Goal: Information Seeking & Learning: Learn about a topic

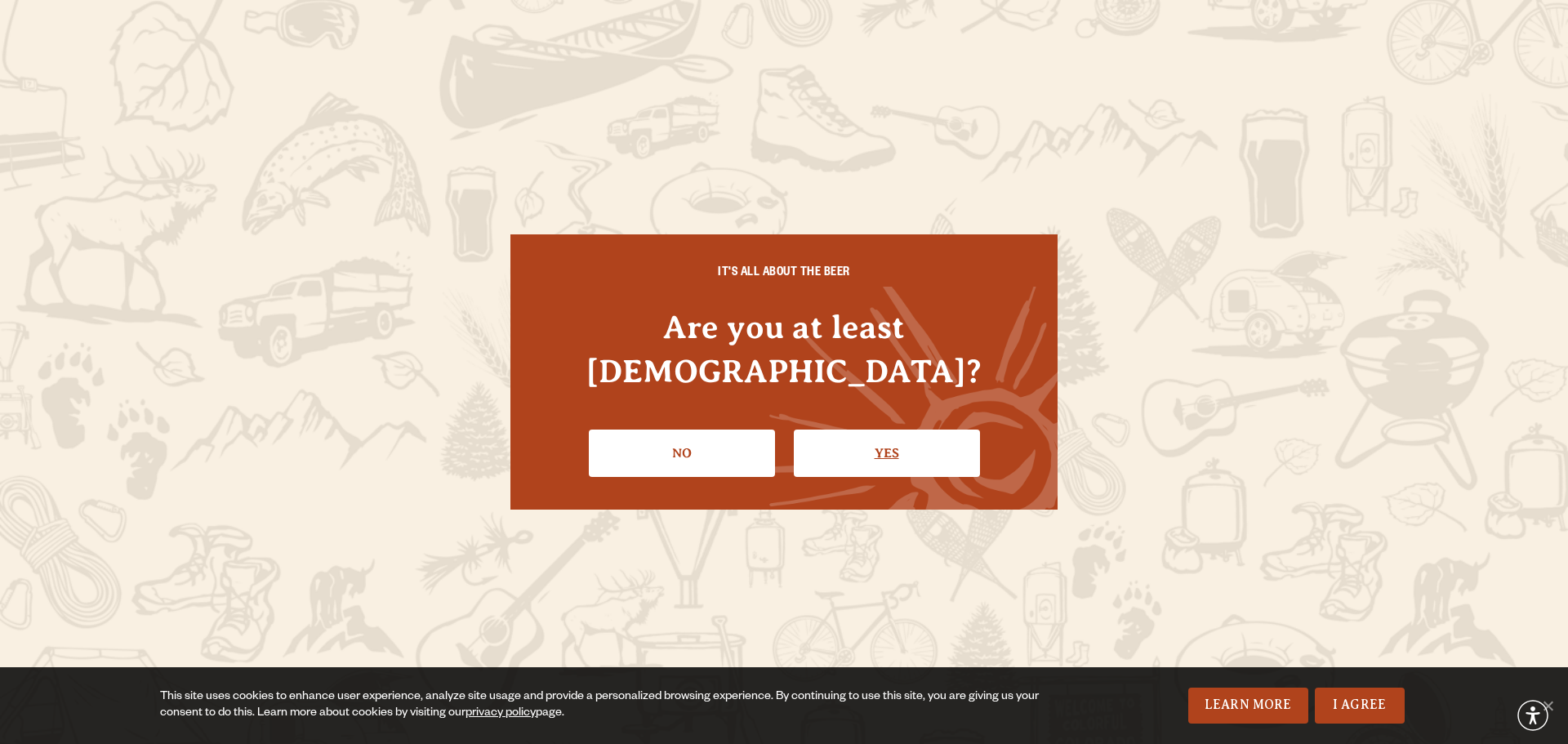
click at [850, 429] on link "Yes" at bounding box center [887, 453] width 186 height 47
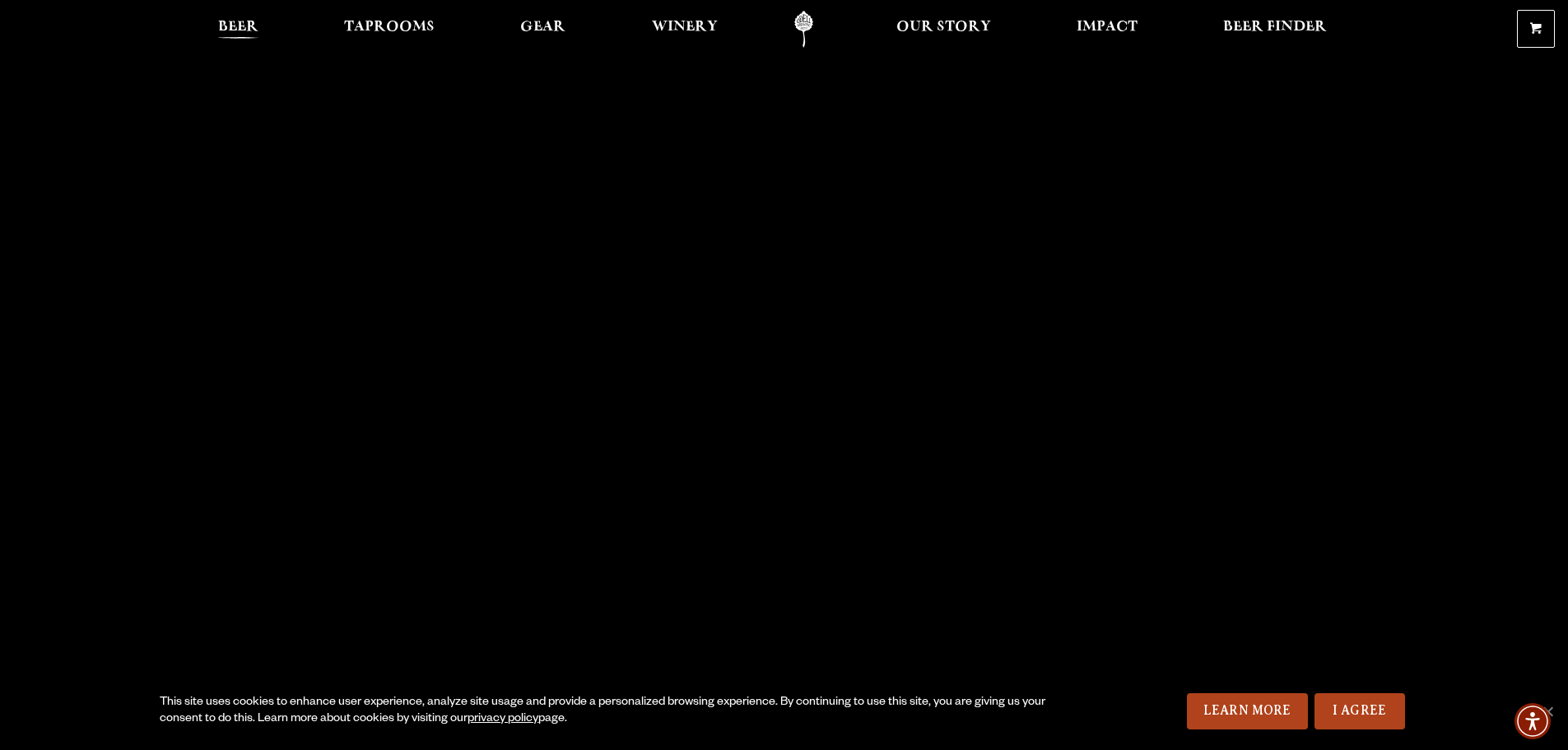
click at [234, 33] on span "Beer" at bounding box center [239, 28] width 40 height 13
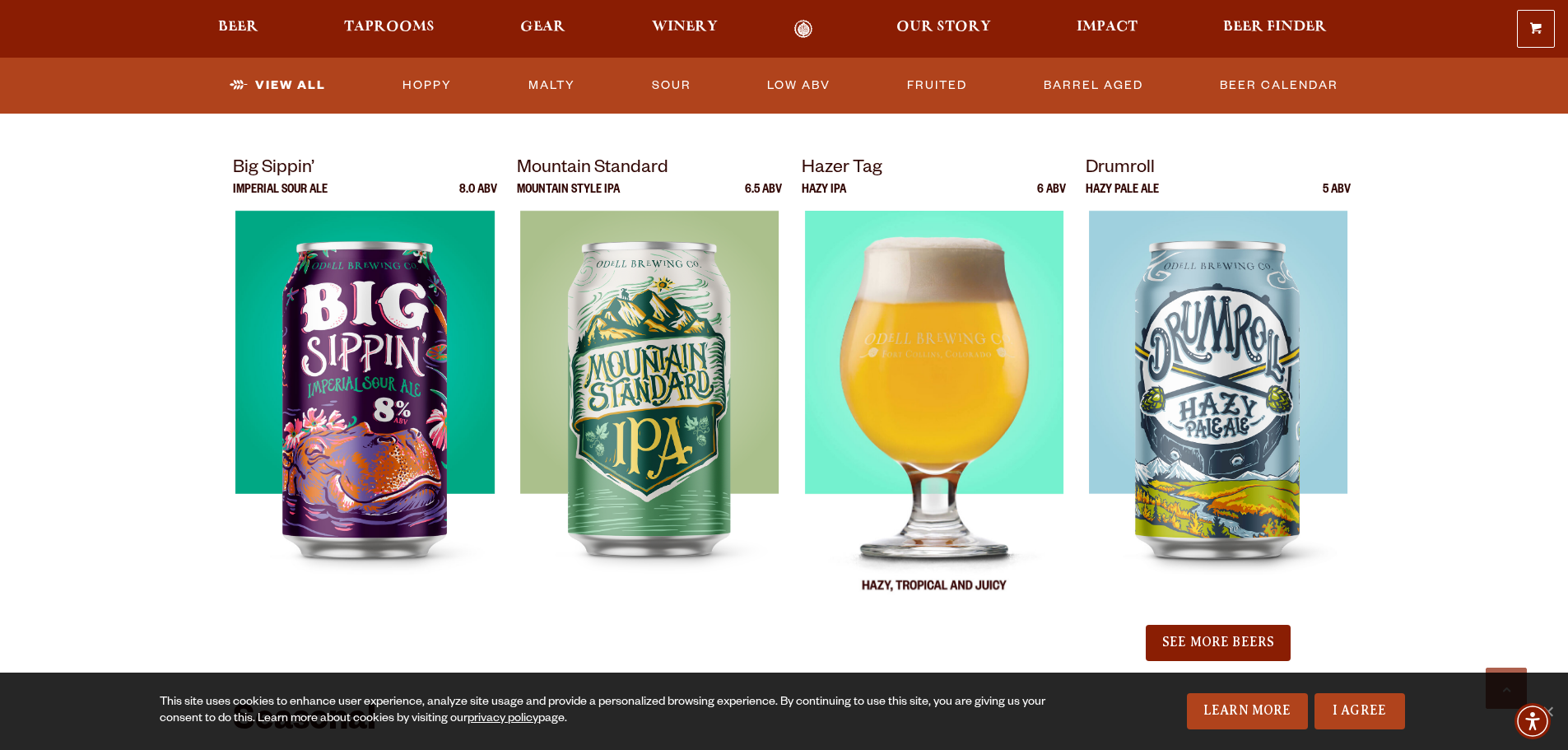
scroll to position [2057, 0]
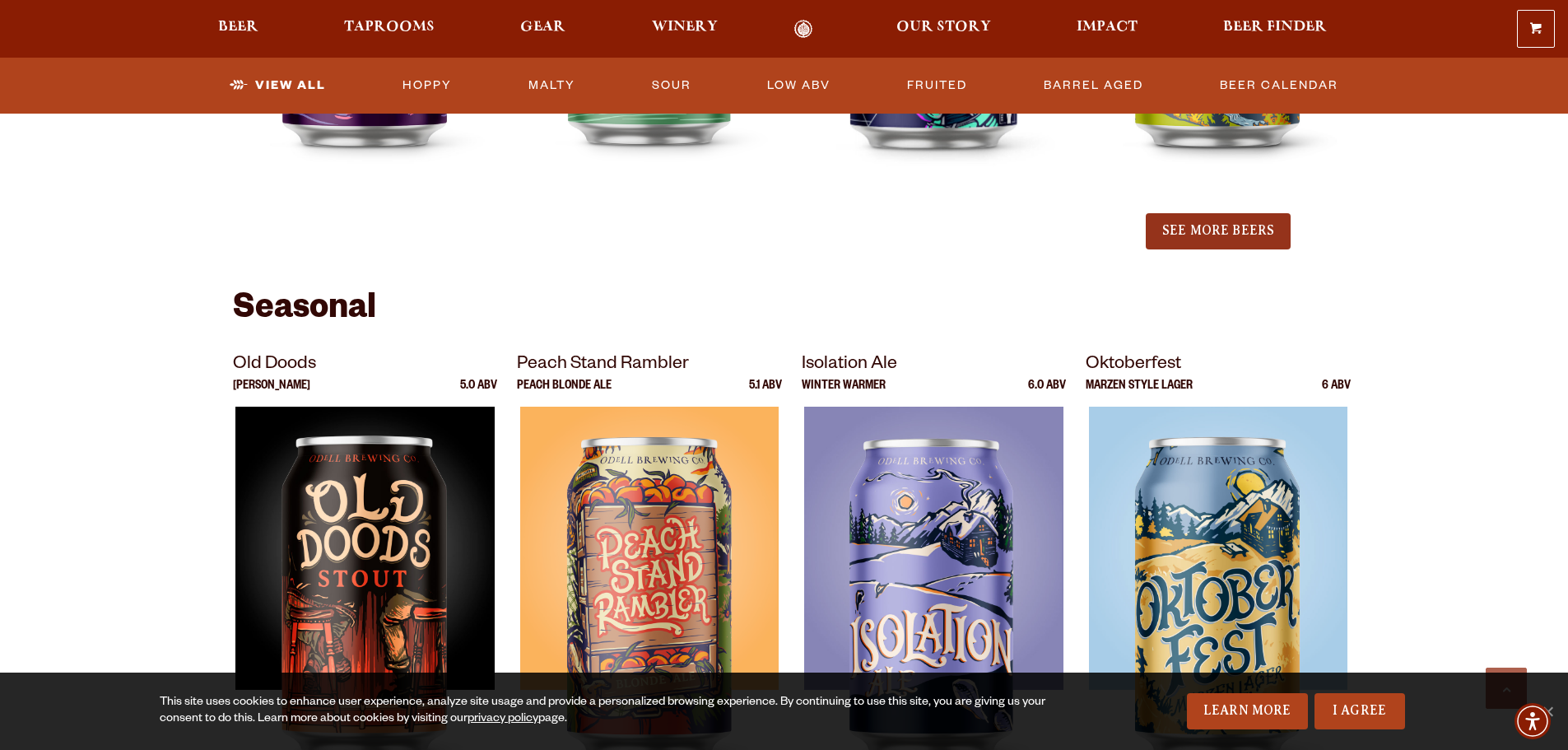
click at [1212, 234] on button "See More Beers" at bounding box center [1218, 231] width 145 height 36
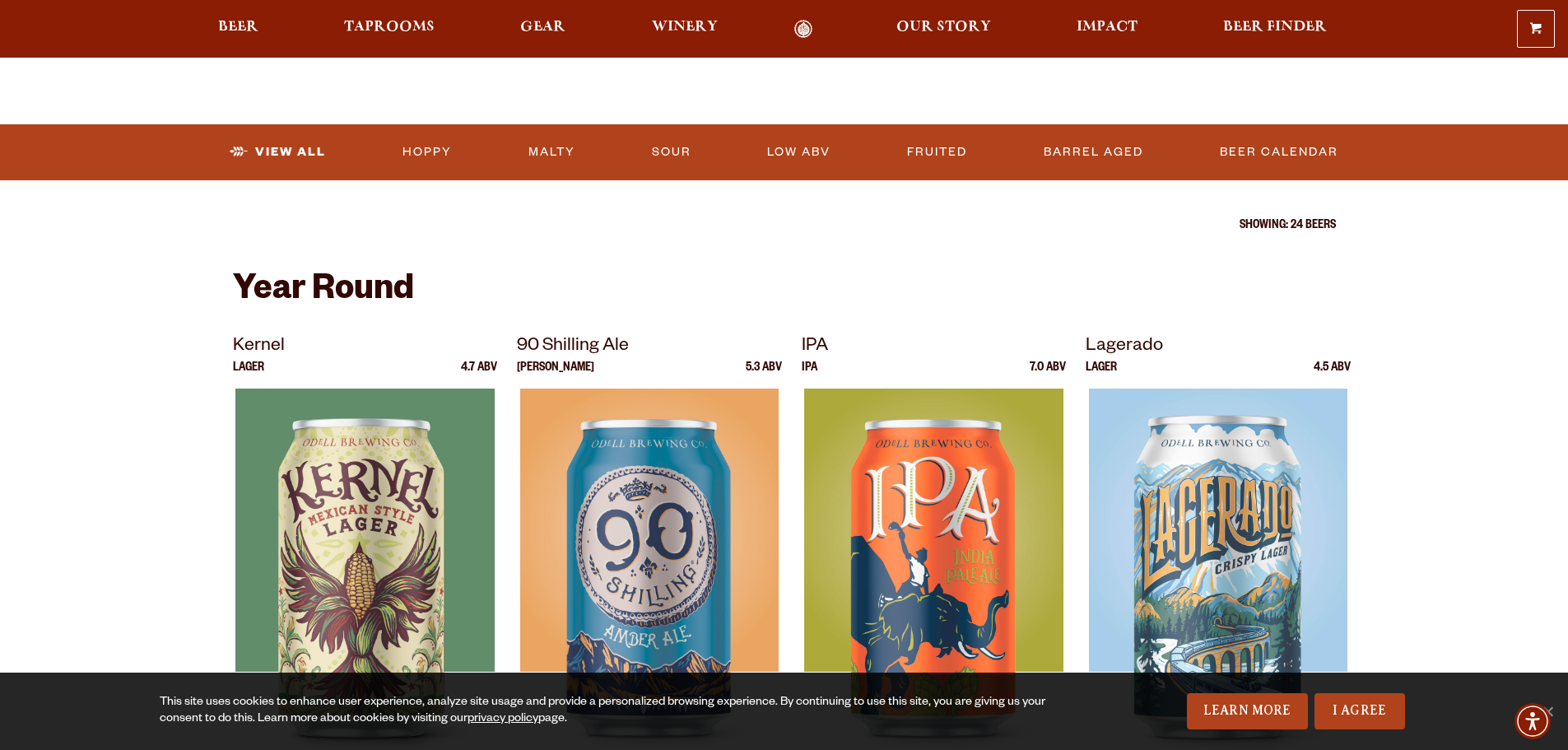
scroll to position [0, 0]
